Goal: Task Accomplishment & Management: Manage account settings

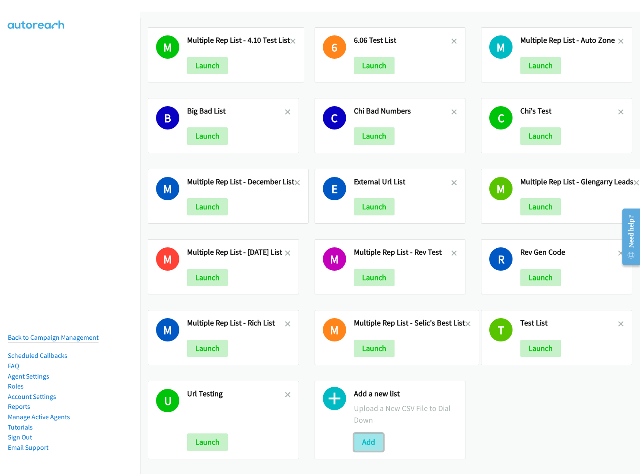
click at [367, 439] on button "Add" at bounding box center [368, 442] width 29 height 17
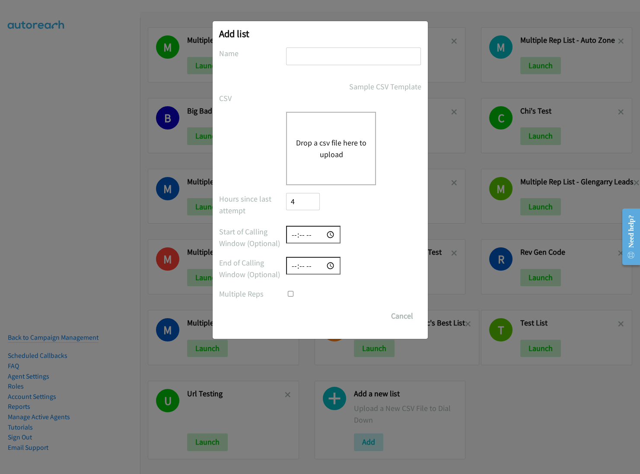
click at [330, 55] on input "text" at bounding box center [353, 57] width 135 height 18
type input "AU Test"
click at [345, 131] on div "Drop a csv file here to upload" at bounding box center [331, 148] width 90 height 73
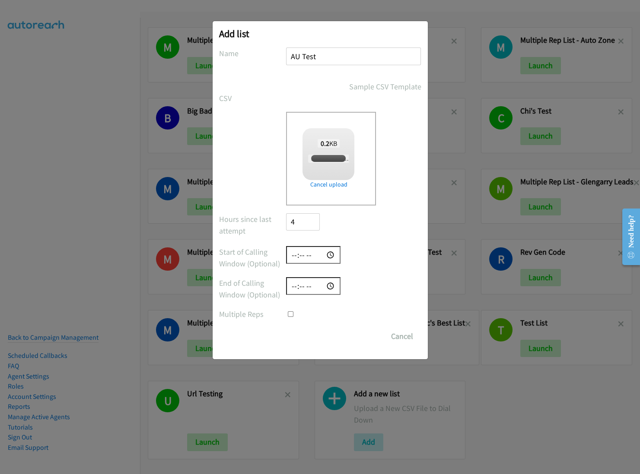
checkbox input "true"
click at [320, 342] on input "Save List" at bounding box center [308, 336] width 45 height 17
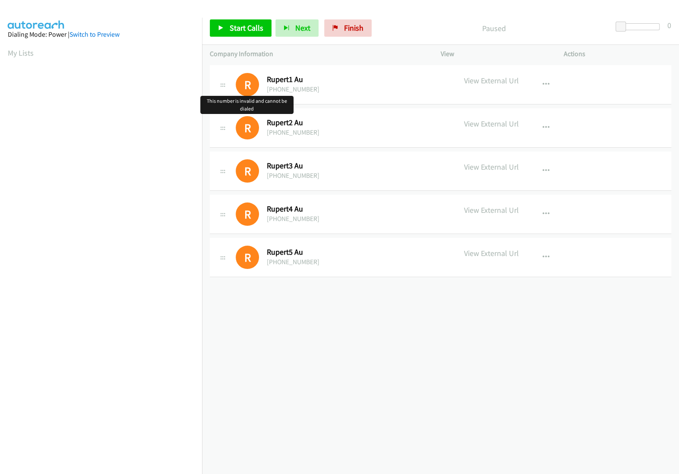
click at [255, 88] on h1 "R" at bounding box center [247, 84] width 23 height 23
click at [260, 133] on div "R" at bounding box center [251, 127] width 31 height 23
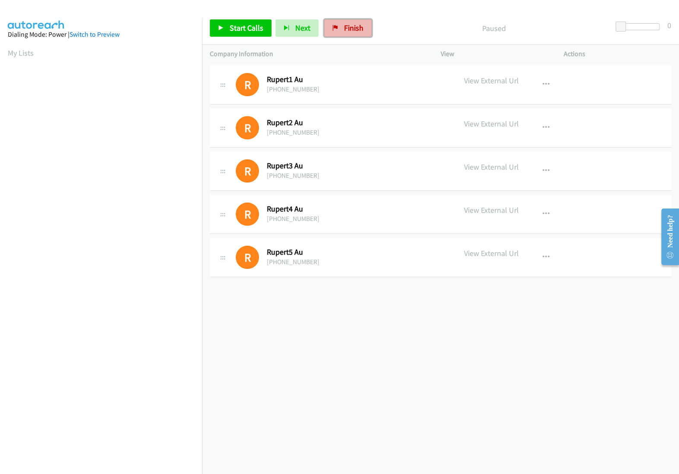
click at [361, 30] on link "Finish" at bounding box center [348, 27] width 48 height 17
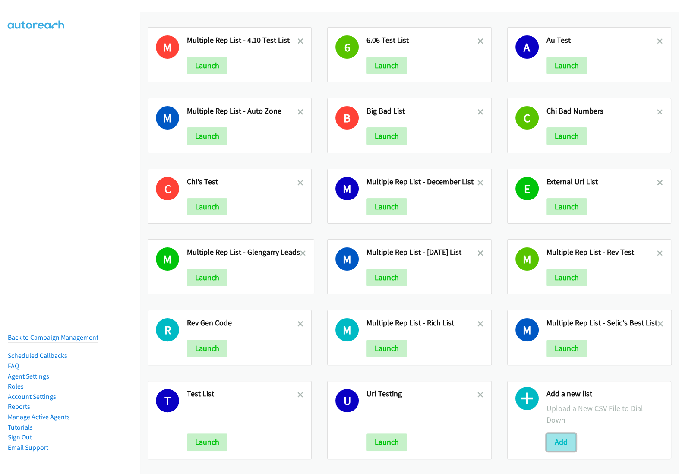
click at [557, 434] on button "Add" at bounding box center [561, 442] width 29 height 17
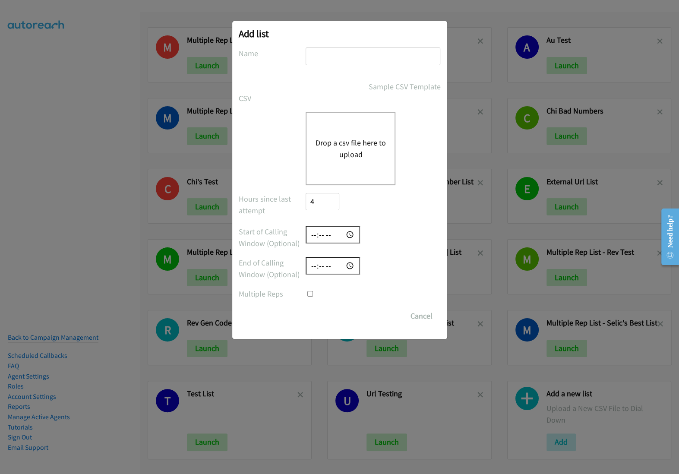
click at [394, 67] on div at bounding box center [373, 60] width 135 height 25
click at [388, 62] on input "text" at bounding box center [373, 57] width 135 height 18
type input "AU test 2"
click at [375, 150] on button "Drop a csv file here to upload" at bounding box center [350, 148] width 71 height 23
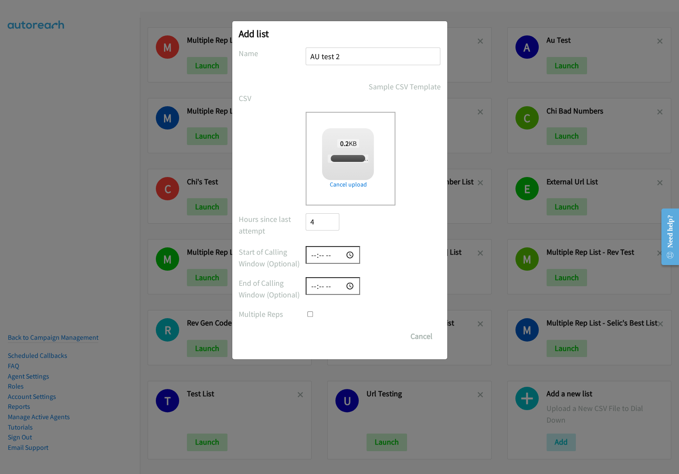
checkbox input "true"
click at [340, 334] on input "Save List" at bounding box center [328, 336] width 45 height 17
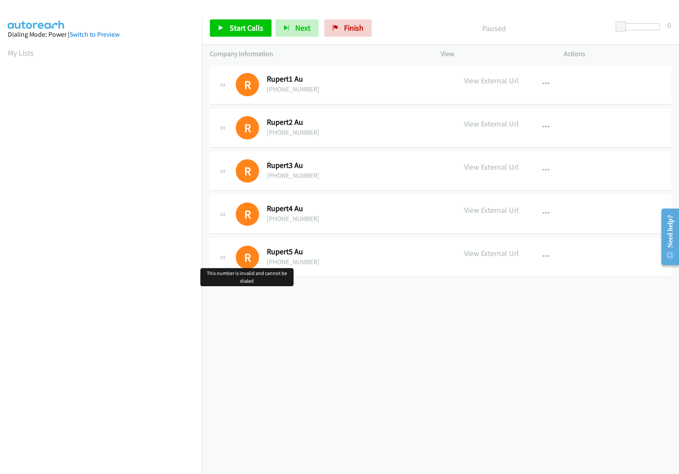
drag, startPoint x: 248, startPoint y: 248, endPoint x: 248, endPoint y: 243, distance: 5.6
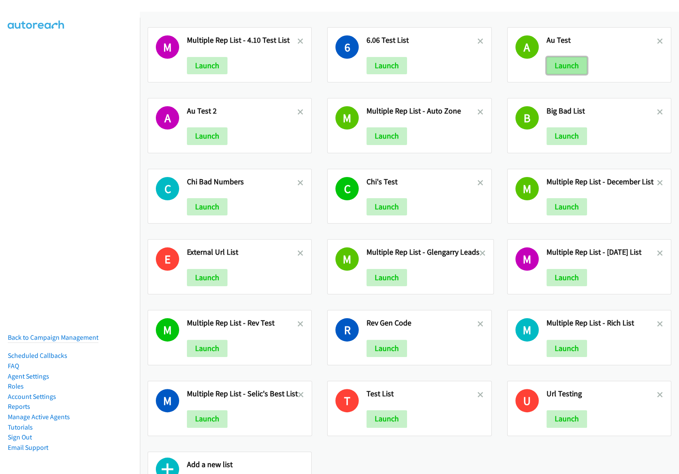
click at [566, 68] on button "Launch" at bounding box center [567, 65] width 41 height 17
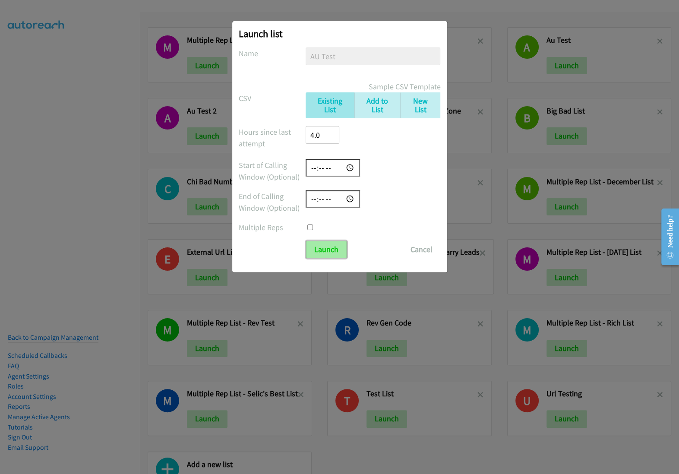
click at [313, 250] on input "Launch" at bounding box center [326, 249] width 41 height 17
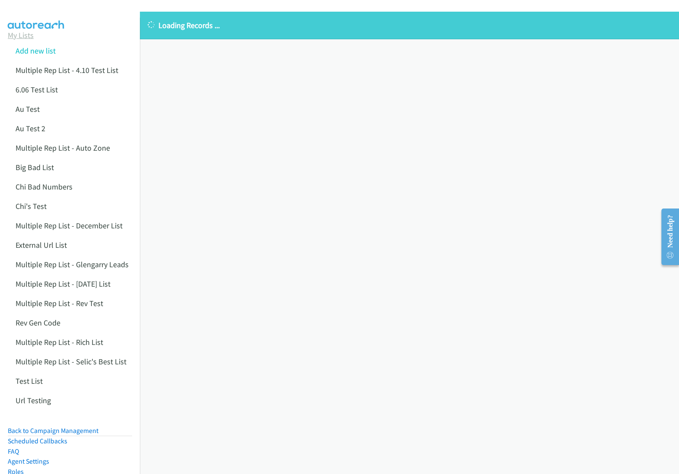
click at [27, 33] on link "My Lists" at bounding box center [21, 35] width 26 height 10
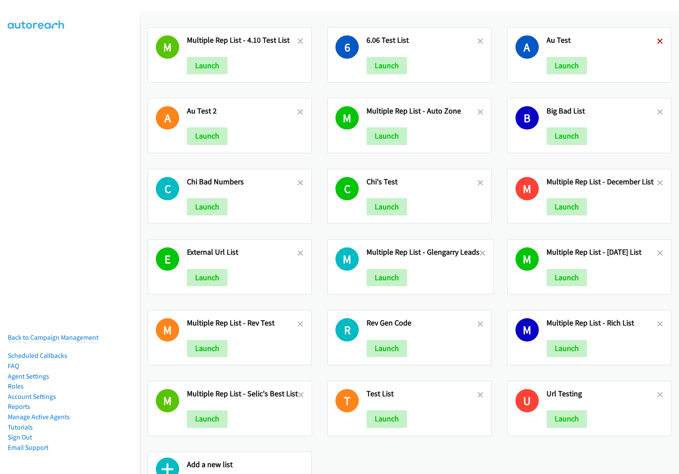
click at [660, 42] on icon at bounding box center [660, 42] width 6 height 6
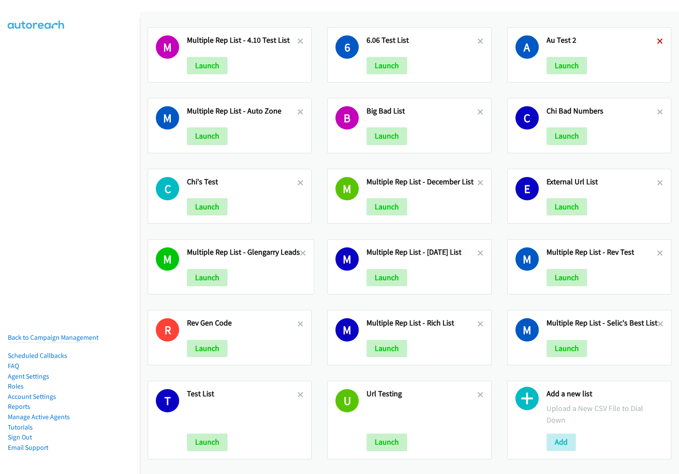
click at [663, 41] on icon at bounding box center [660, 42] width 6 height 6
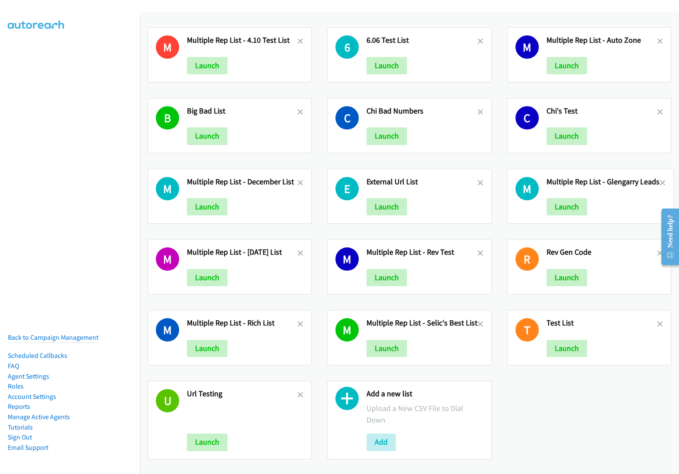
click at [376, 439] on div "Add a new list Upload a New CSV File to Dial Down Add" at bounding box center [409, 420] width 164 height 79
click at [379, 434] on button "Add" at bounding box center [381, 442] width 29 height 17
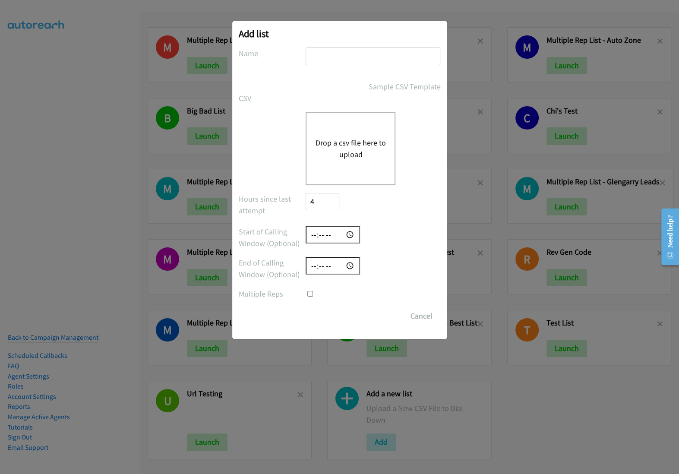
click at [326, 57] on input "text" at bounding box center [373, 57] width 135 height 18
type input "Test AU"
click at [335, 129] on div "Drop a csv file here to upload" at bounding box center [351, 148] width 90 height 73
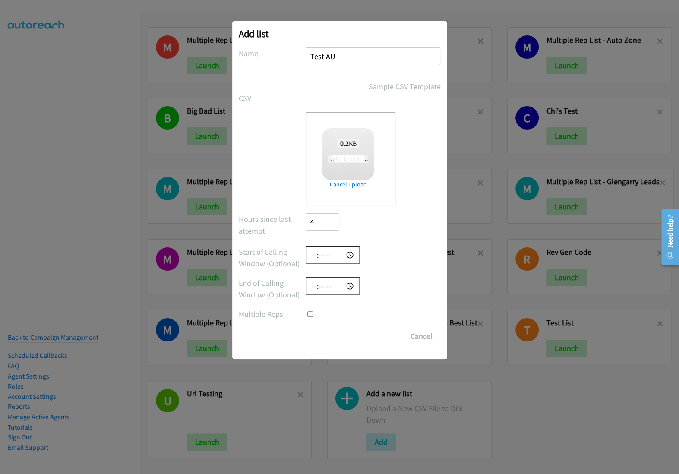
checkbox input "true"
click at [336, 331] on input "Save List" at bounding box center [328, 336] width 45 height 17
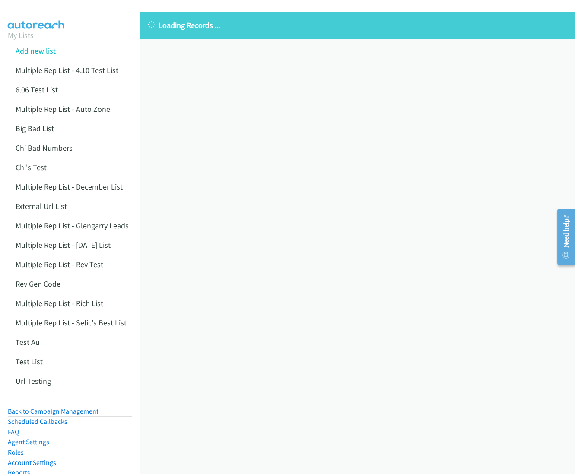
scroll to position [36, 0]
click at [447, 143] on div "Loading Records ... Sorry, something went wrong please try again." at bounding box center [357, 243] width 435 height 462
click at [34, 168] on link "Chi's Test" at bounding box center [31, 167] width 31 height 10
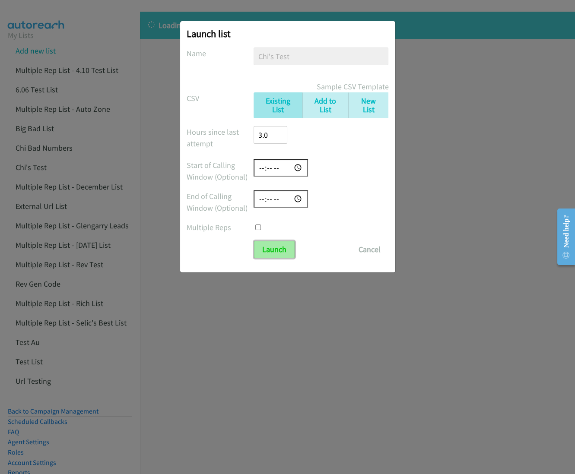
click at [280, 245] on input "Launch" at bounding box center [274, 249] width 41 height 17
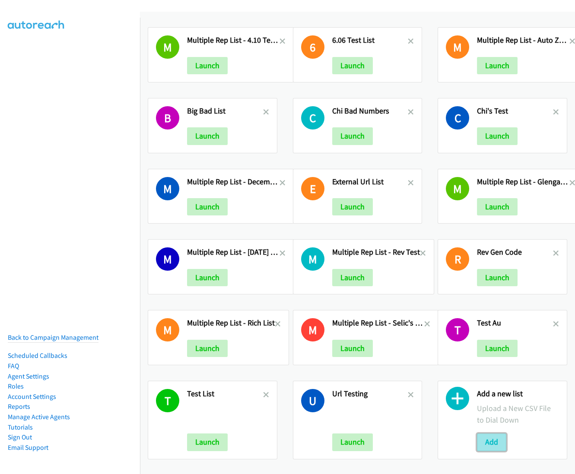
click at [494, 445] on button "Add" at bounding box center [491, 442] width 29 height 17
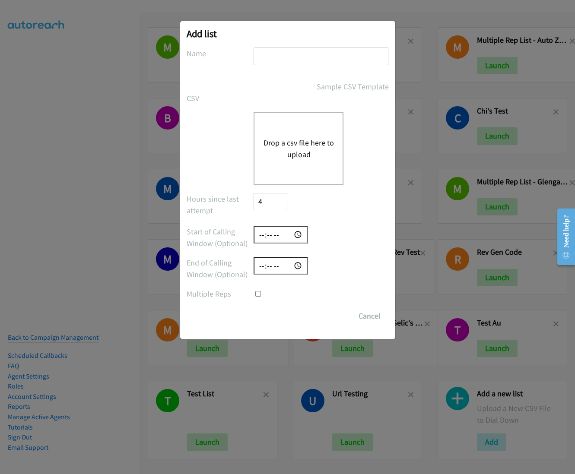
click at [299, 131] on div "Drop a csv file here to upload" at bounding box center [298, 148] width 90 height 73
checkbox input "true"
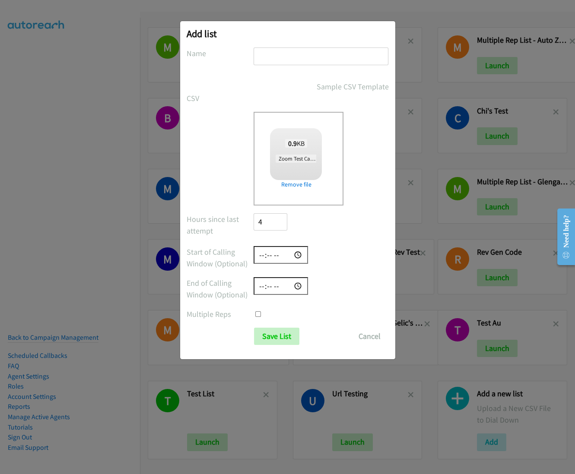
click at [297, 52] on input "text" at bounding box center [320, 57] width 135 height 18
type input "T"
type input "Newest Test List"
click at [276, 345] on input "Save List" at bounding box center [276, 336] width 45 height 17
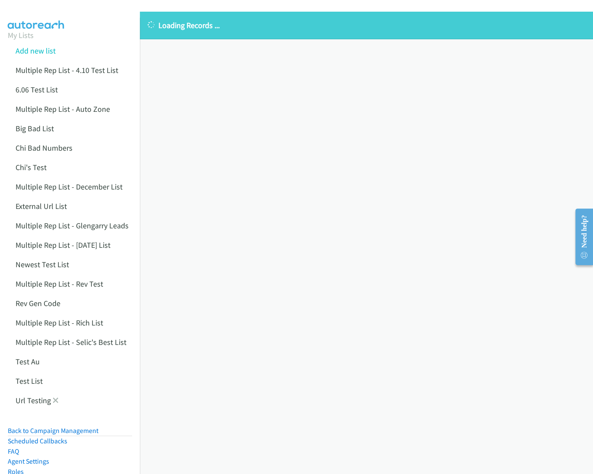
scroll to position [85, 0]
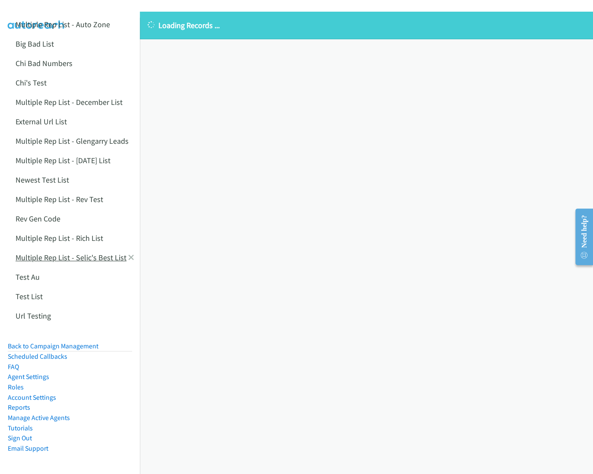
click at [69, 258] on link "Multiple Rep List - Selic's Best List" at bounding box center [71, 258] width 111 height 10
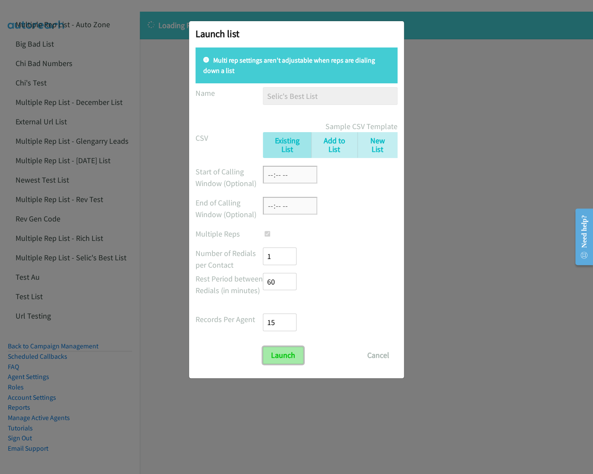
click at [290, 360] on input "Launch" at bounding box center [283, 355] width 41 height 17
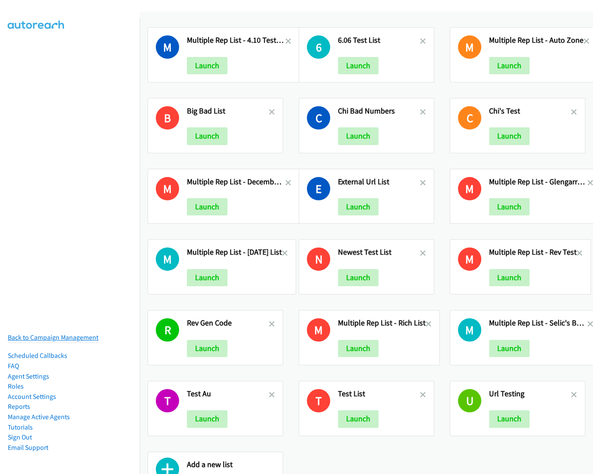
click at [83, 337] on link "Back to Campaign Management" at bounding box center [53, 337] width 91 height 8
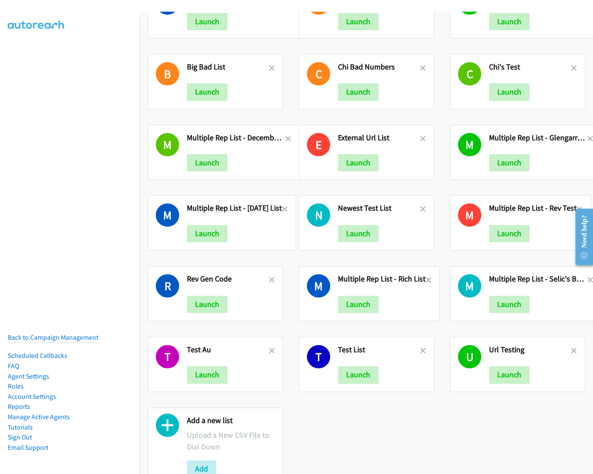
scroll to position [54, 0]
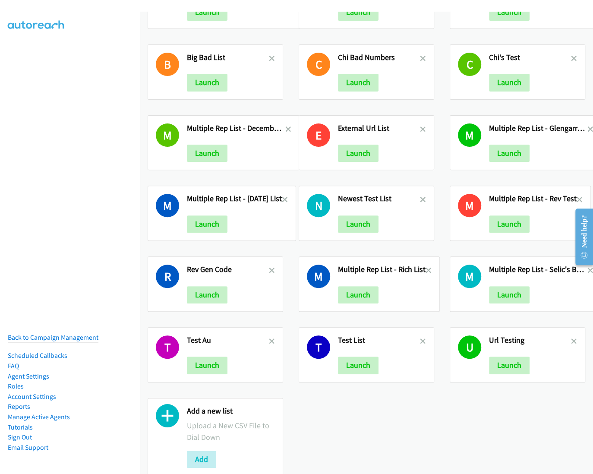
click at [272, 266] on link at bounding box center [272, 271] width 6 height 10
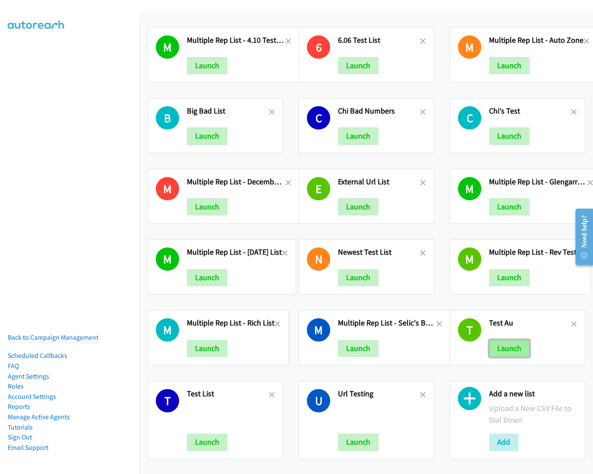
click at [498, 345] on button "Launch" at bounding box center [509, 348] width 41 height 17
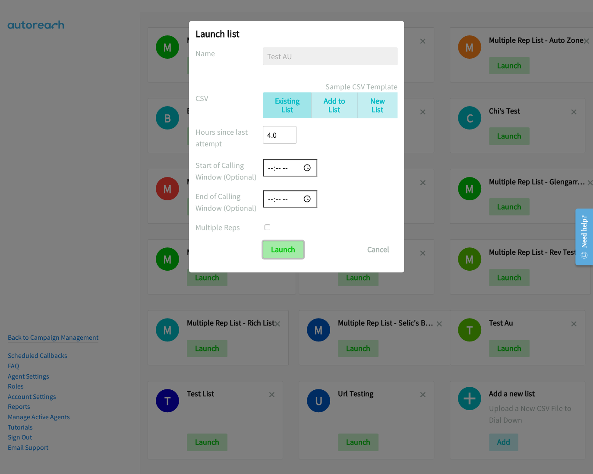
click at [281, 252] on input "Launch" at bounding box center [283, 249] width 41 height 17
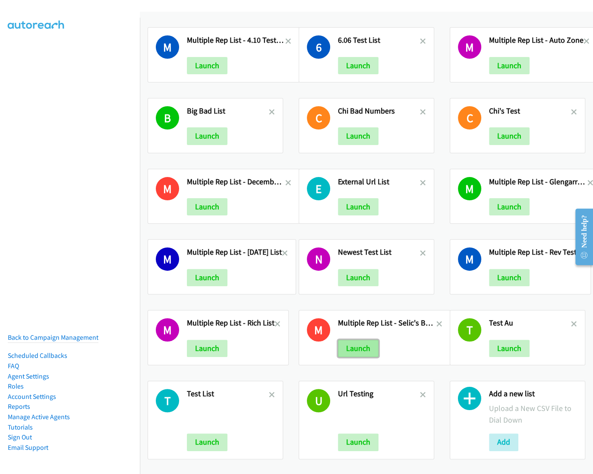
click at [357, 341] on button "Launch" at bounding box center [358, 348] width 41 height 17
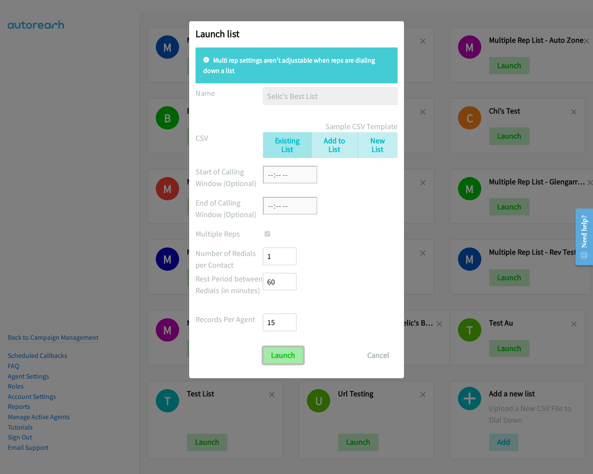
click at [282, 348] on input "Launch" at bounding box center [283, 355] width 41 height 17
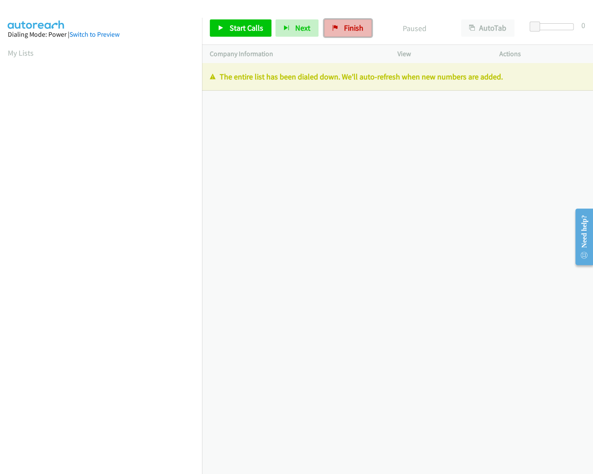
click at [352, 30] on span "Finish" at bounding box center [353, 28] width 19 height 10
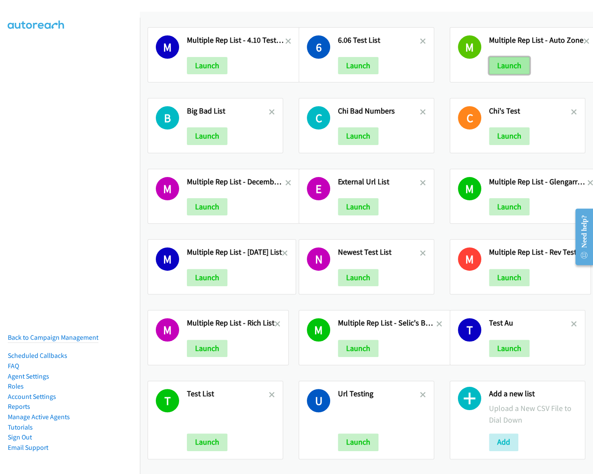
click at [517, 67] on button "Launch" at bounding box center [509, 65] width 41 height 17
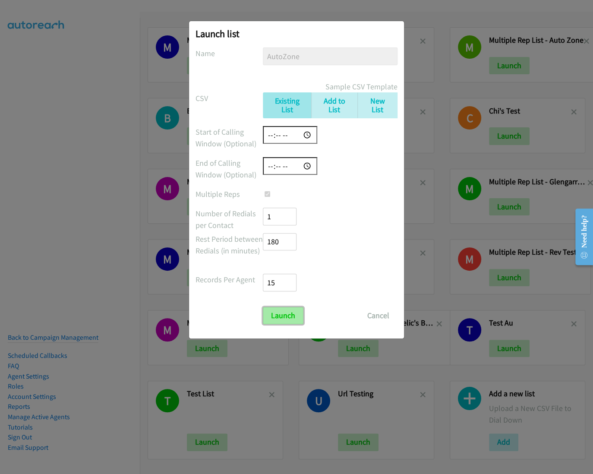
click at [290, 320] on input "Launch" at bounding box center [283, 315] width 41 height 17
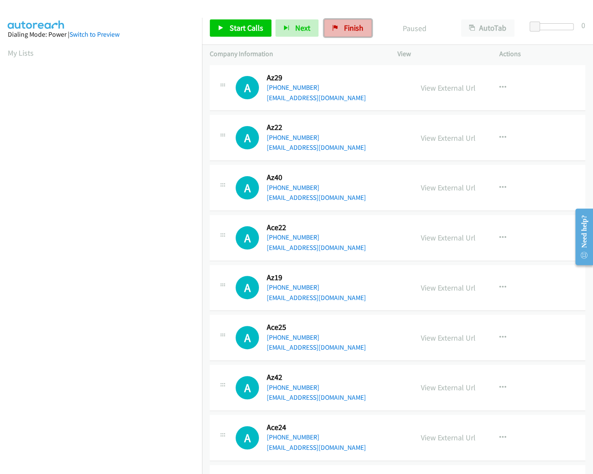
click at [344, 28] on span "Finish" at bounding box center [353, 28] width 19 height 10
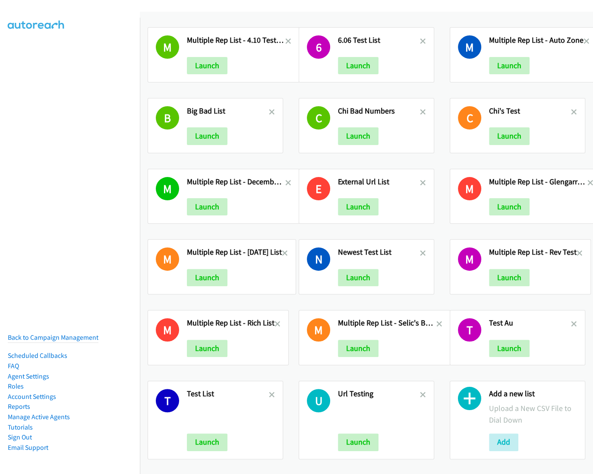
click at [570, 324] on h2 "Test Au" at bounding box center [530, 323] width 82 height 10
click at [578, 325] on div "T Test Au Launch" at bounding box center [518, 337] width 136 height 55
click at [576, 325] on icon at bounding box center [574, 325] width 6 height 6
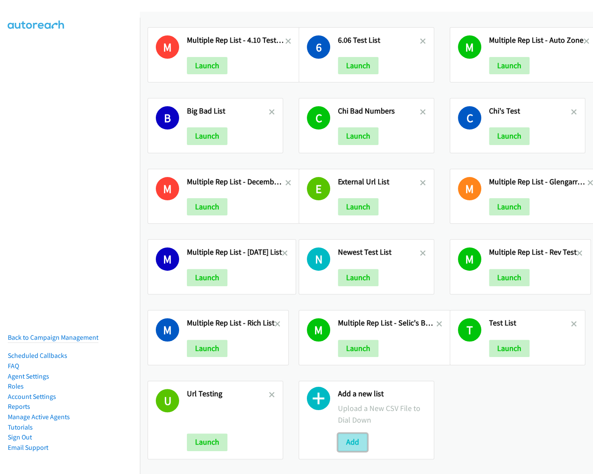
click at [354, 442] on button "Add" at bounding box center [352, 442] width 29 height 17
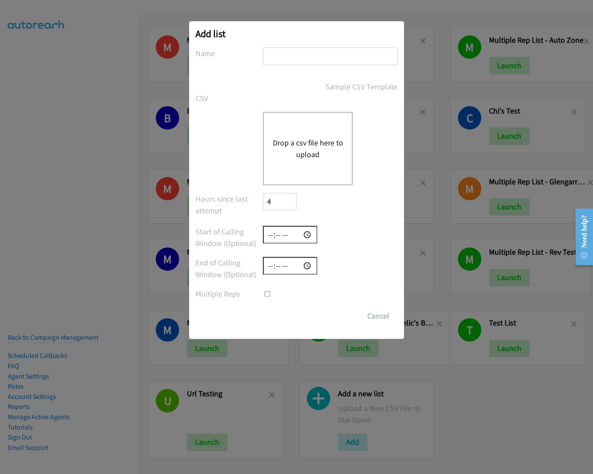
click at [280, 132] on div "Drop a csv file here to upload" at bounding box center [308, 148] width 90 height 73
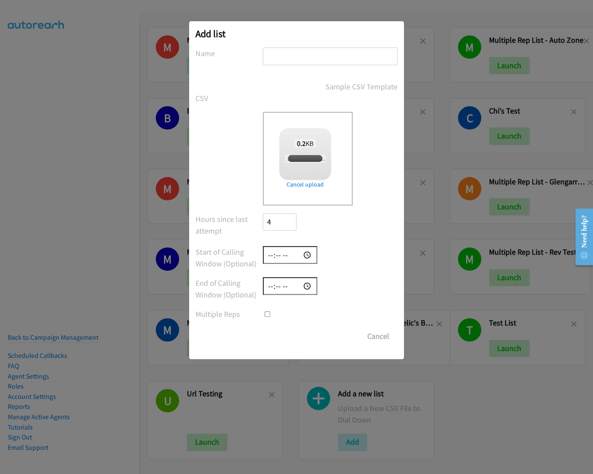
checkbox input "true"
click at [291, 60] on input "text" at bounding box center [330, 57] width 135 height 18
type input "Test AUS"
click at [286, 338] on input "Save List" at bounding box center [285, 336] width 45 height 17
